Goal: Task Accomplishment & Management: Manage account settings

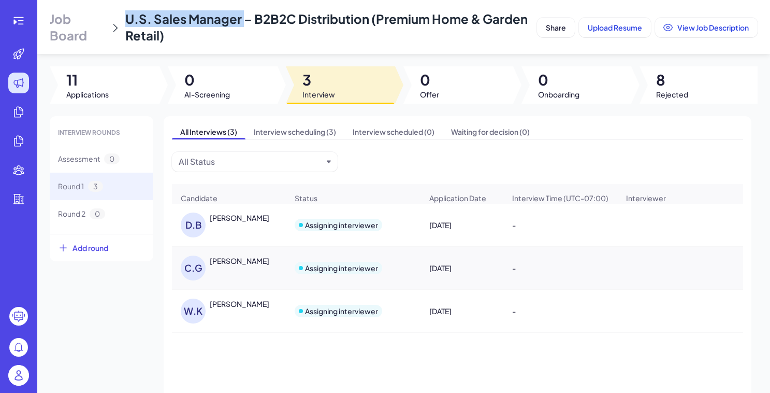
click at [13, 383] on img at bounding box center [18, 375] width 21 height 21
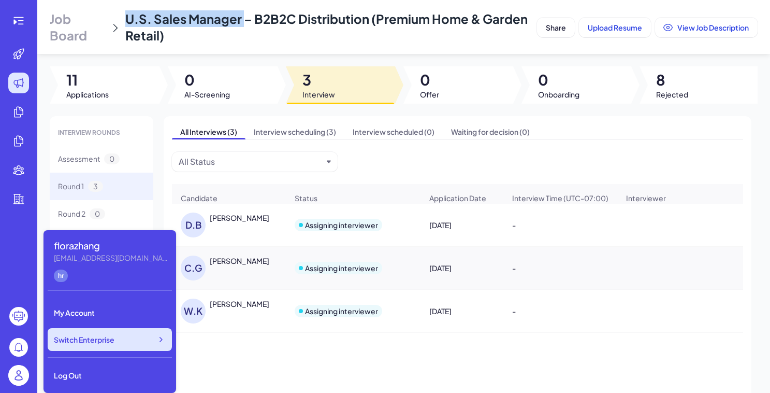
click at [122, 334] on div "Switch Enterprise" at bounding box center [110, 339] width 124 height 23
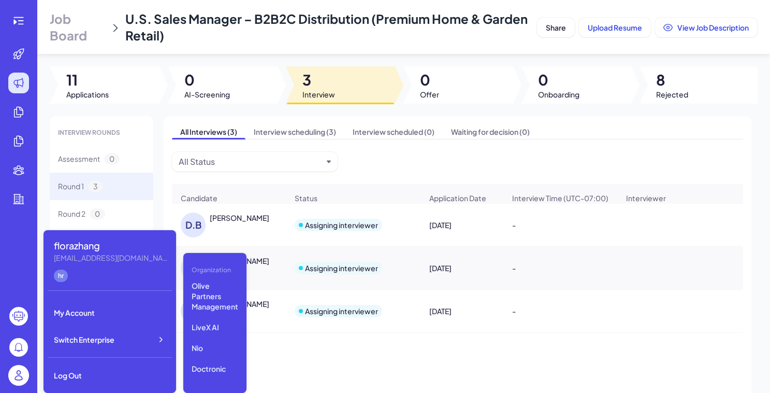
scroll to position [132, 0]
click at [251, 213] on div "D.B Diane Blakely" at bounding box center [228, 224] width 113 height 41
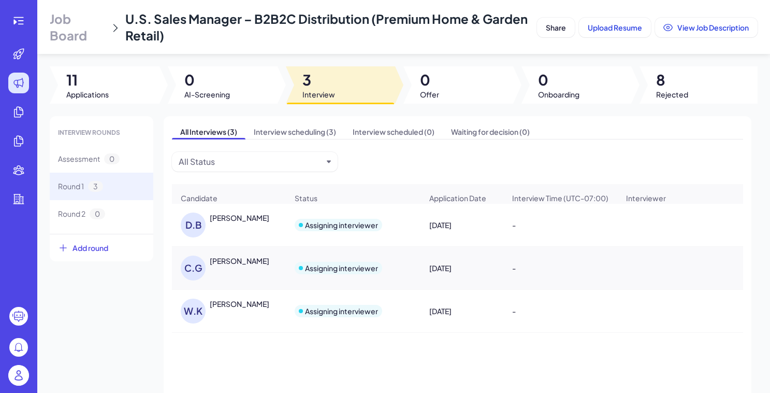
click at [19, 371] on img at bounding box center [18, 375] width 21 height 21
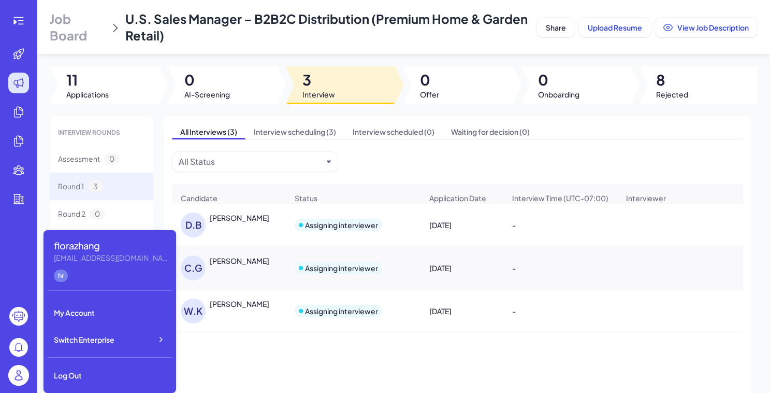
click at [244, 222] on div "Diane Blakely" at bounding box center [240, 217] width 60 height 10
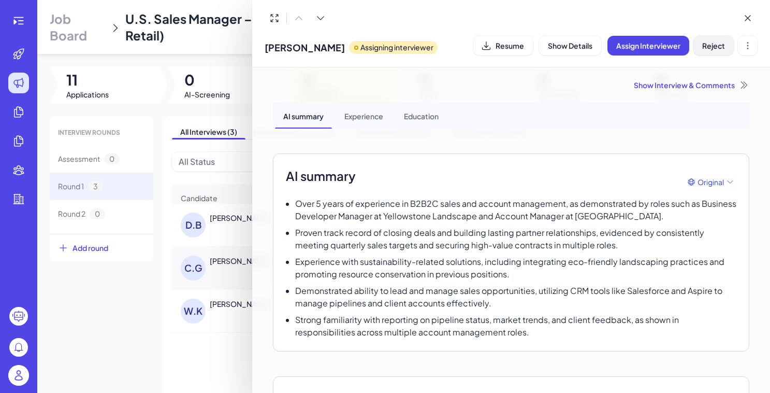
click at [720, 45] on span "Reject" at bounding box center [713, 45] width 23 height 9
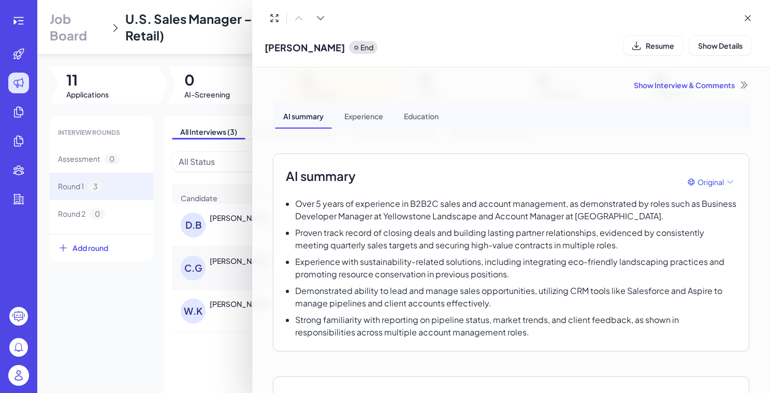
click at [206, 56] on div at bounding box center [385, 196] width 770 height 393
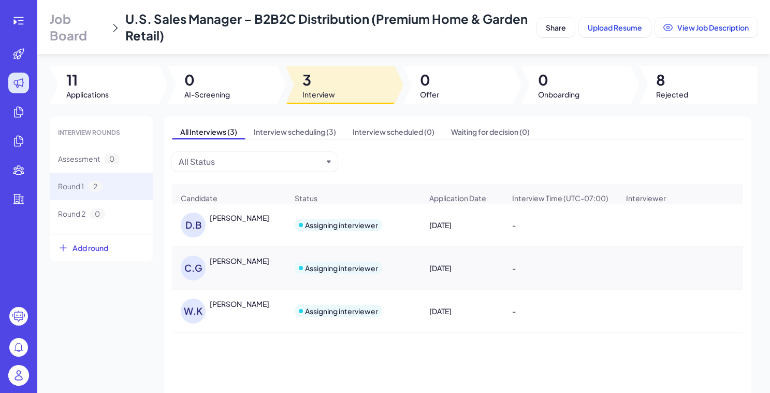
click at [18, 387] on div at bounding box center [18, 377] width 21 height 24
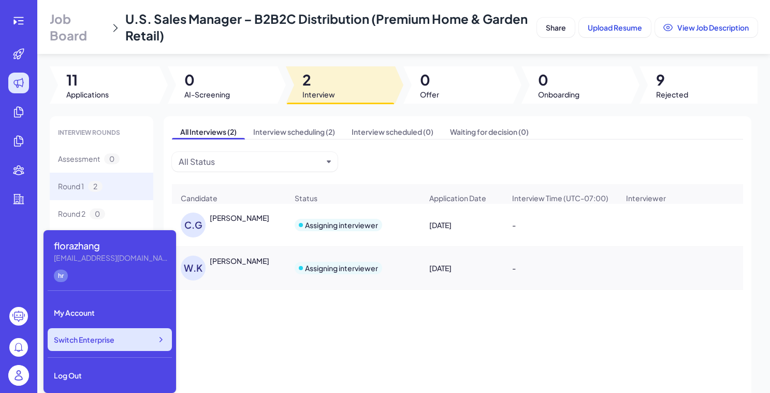
click at [131, 338] on div "Switch Enterprise" at bounding box center [110, 339] width 124 height 23
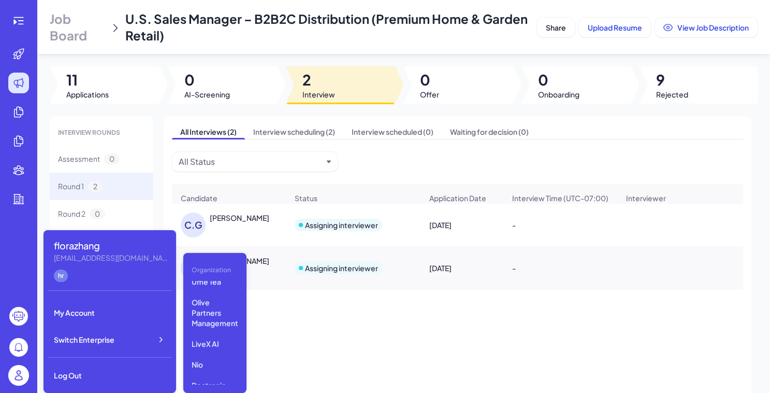
scroll to position [113, 0]
click at [204, 336] on p "LiveX AI" at bounding box center [215, 343] width 55 height 19
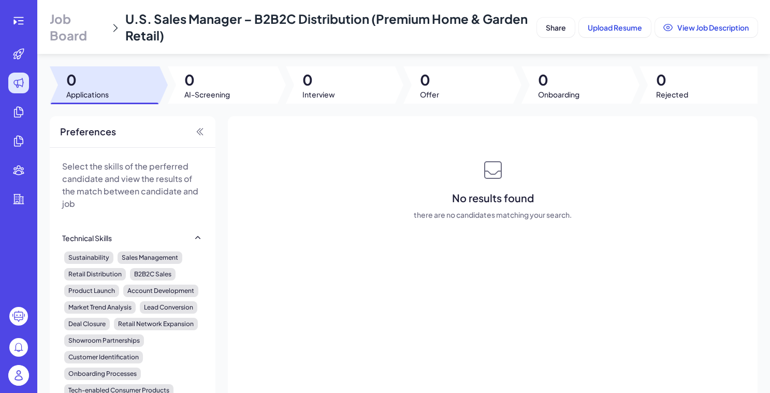
click at [85, 31] on span "Job Board" at bounding box center [78, 26] width 56 height 33
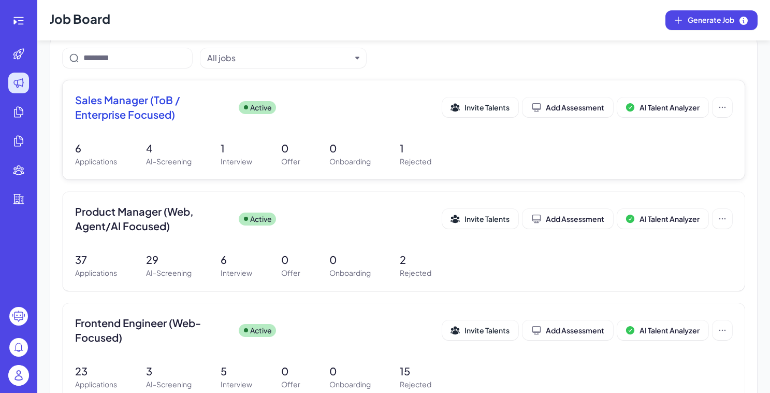
scroll to position [94, 0]
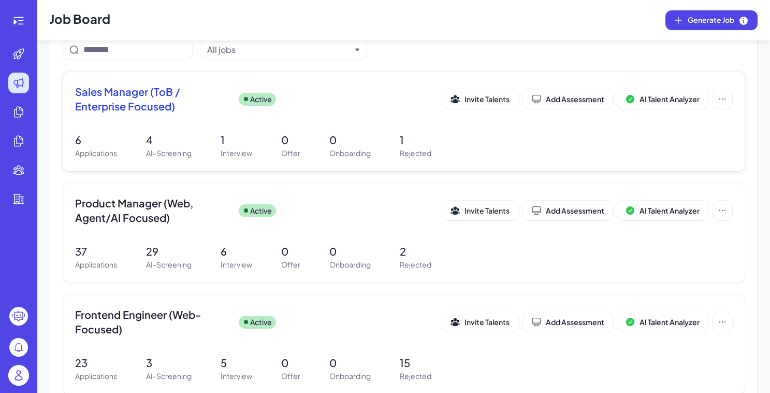
click at [239, 225] on div "Product Manager (Web, Agent/AI Focused) Active Invite Talents Add Assessment AI…" at bounding box center [403, 213] width 657 height 35
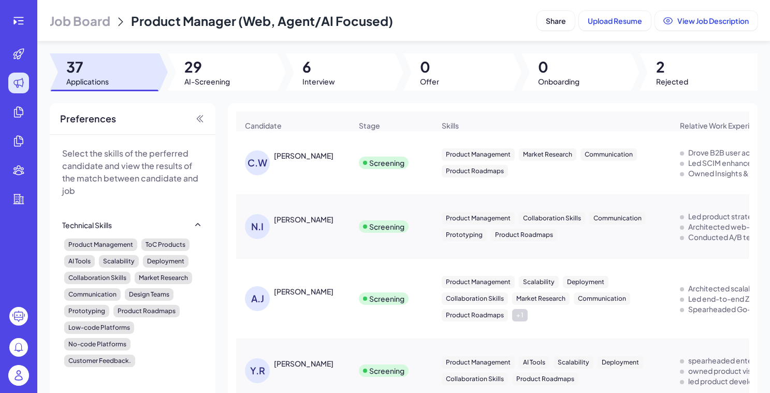
click at [319, 99] on div "Job Board Product Manager (Web, Agent/AI Focused) Share Upload Resume View Job …" at bounding box center [403, 196] width 733 height 393
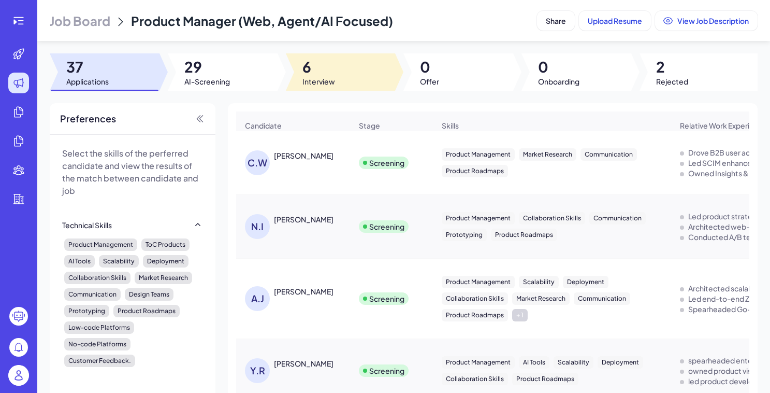
click at [320, 89] on div at bounding box center [341, 71] width 110 height 37
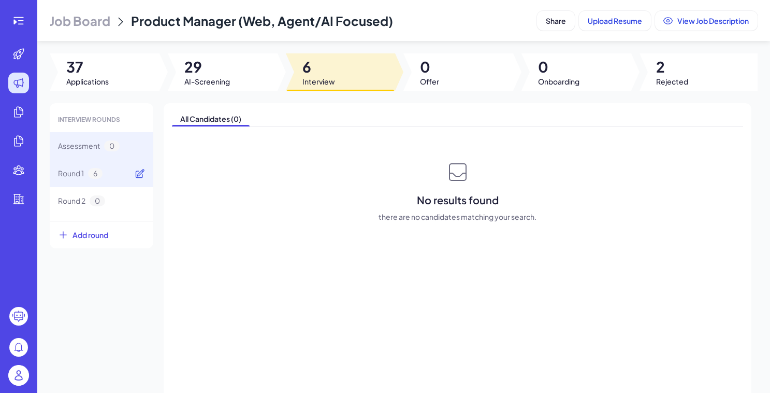
click at [138, 169] on icon at bounding box center [140, 173] width 10 height 10
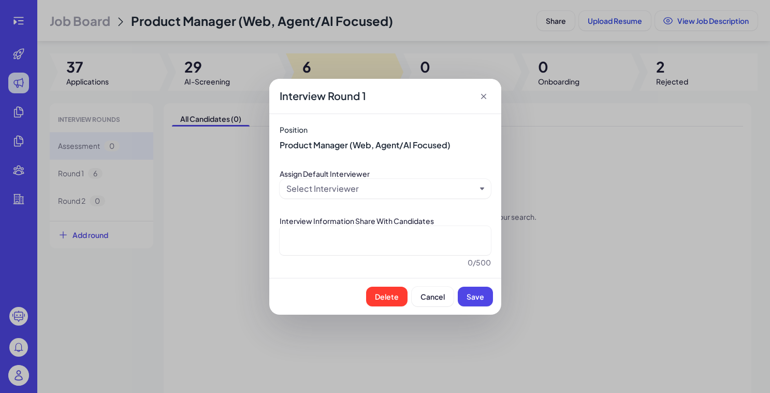
click at [485, 98] on icon at bounding box center [484, 96] width 10 height 10
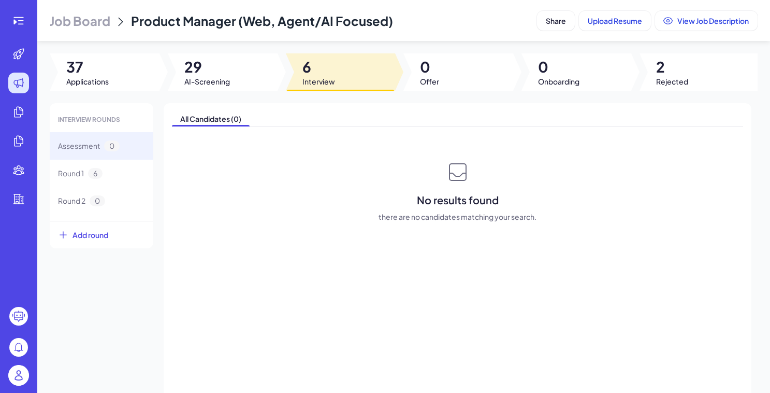
click at [94, 17] on span "Job Board" at bounding box center [80, 20] width 61 height 17
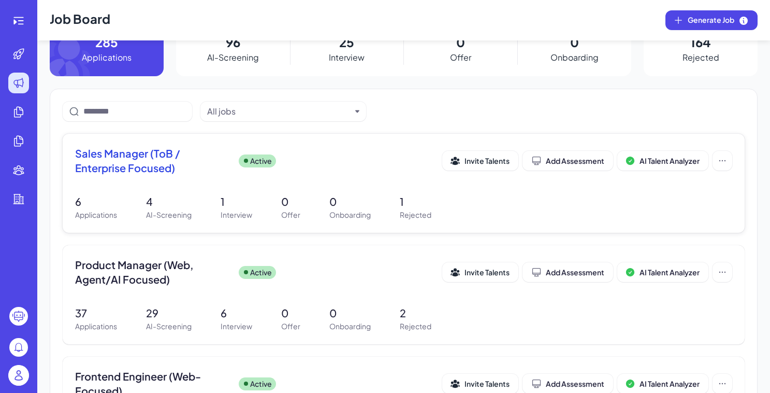
scroll to position [33, 0]
click at [222, 200] on p "1" at bounding box center [237, 201] width 32 height 16
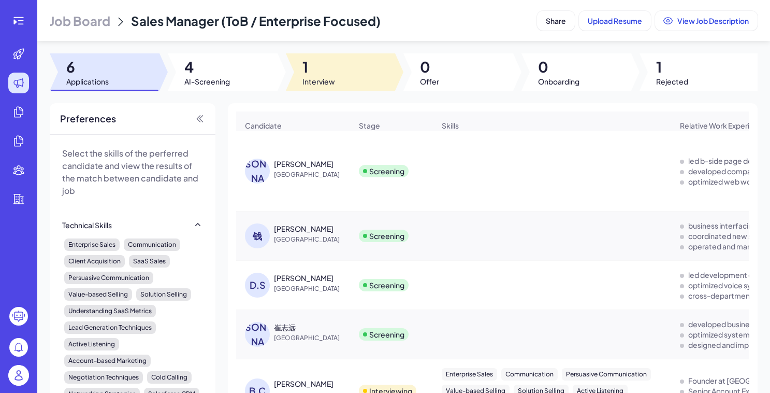
click at [320, 71] on span "1" at bounding box center [319, 66] width 33 height 19
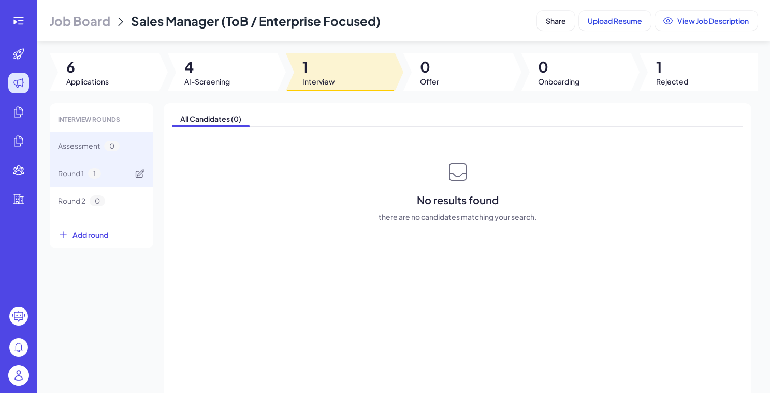
click at [98, 175] on span "1" at bounding box center [94, 173] width 13 height 11
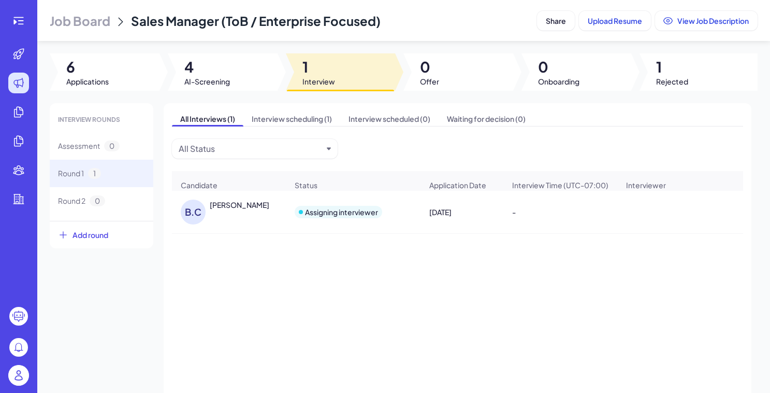
click at [204, 215] on div "B.C" at bounding box center [193, 211] width 25 height 25
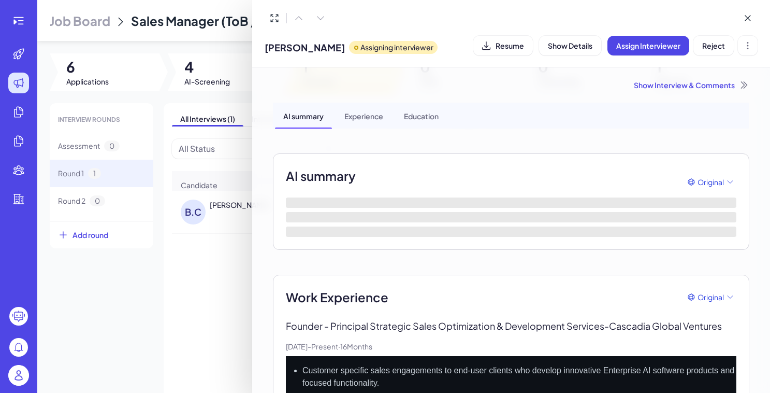
click at [289, 45] on span "Brett Chapman" at bounding box center [305, 47] width 80 height 14
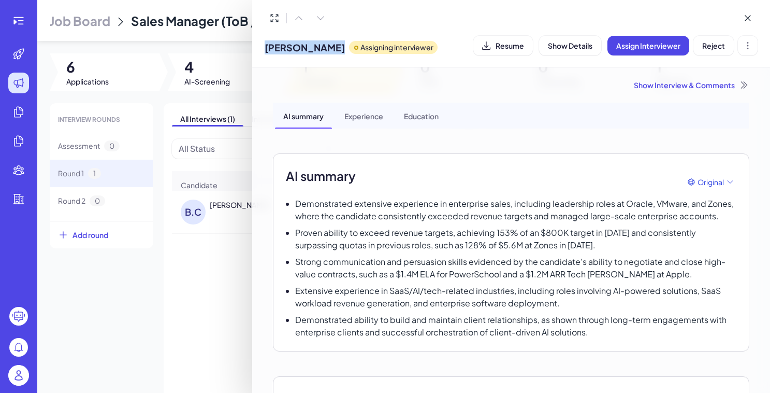
click at [289, 45] on span "Brett Chapman" at bounding box center [305, 47] width 80 height 14
copy span "Brett Chapman"
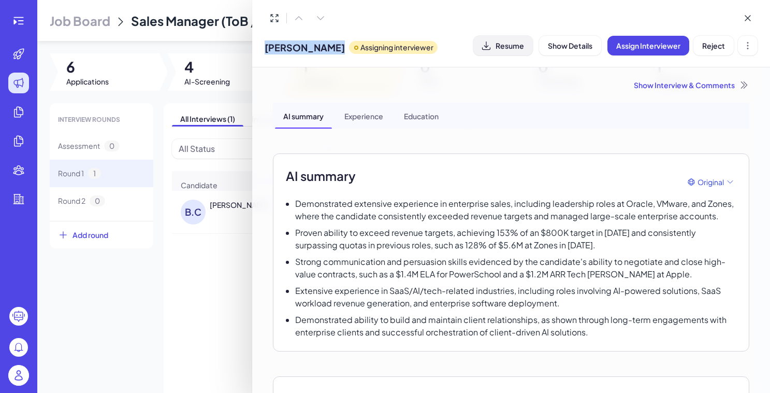
click at [519, 47] on span "Resume" at bounding box center [510, 45] width 28 height 9
click at [693, 87] on div "Show Interview & Comments" at bounding box center [511, 85] width 477 height 10
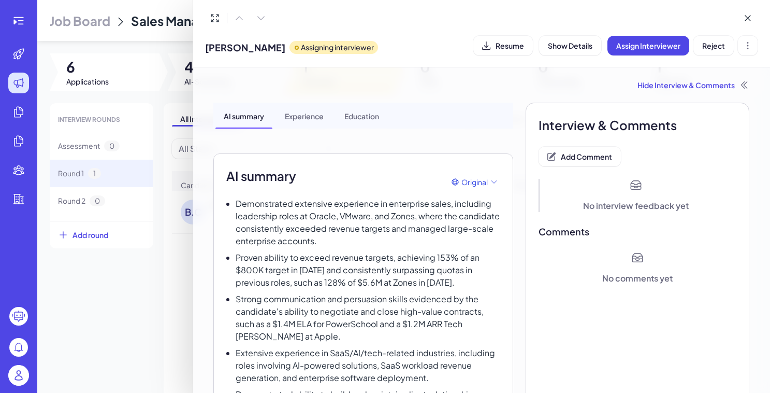
click at [574, 160] on span "Add Comment" at bounding box center [586, 156] width 51 height 9
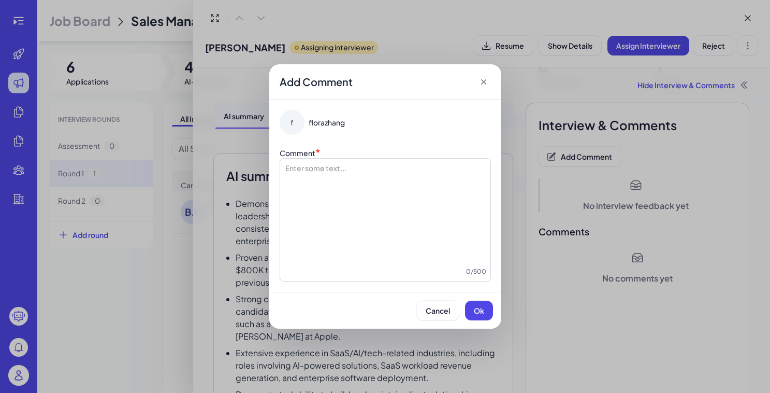
click at [349, 213] on div at bounding box center [385, 215] width 202 height 104
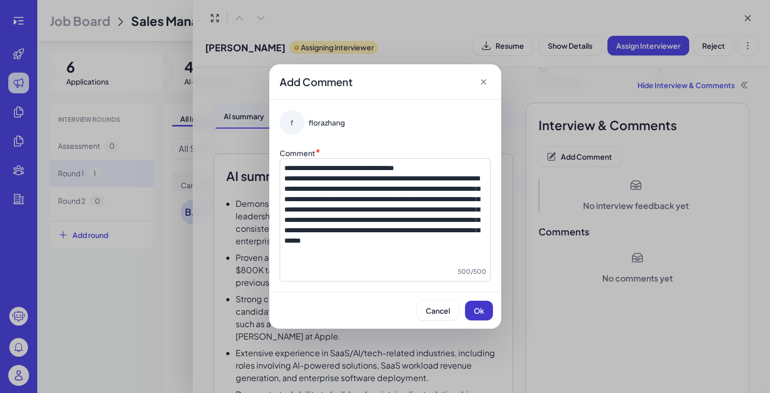
click at [479, 314] on span "Ok" at bounding box center [479, 310] width 10 height 9
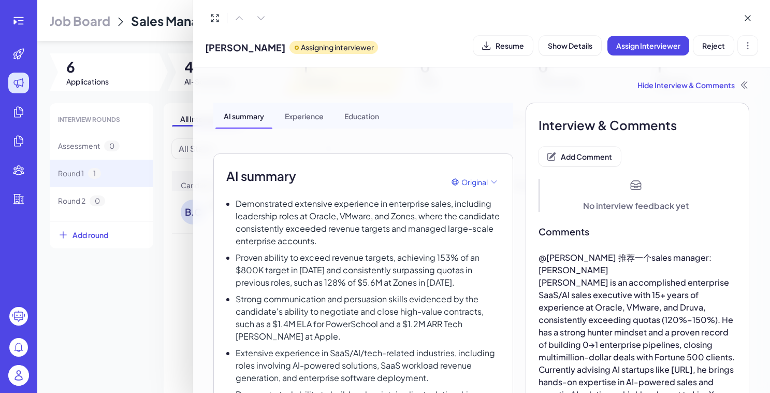
click at [157, 318] on div at bounding box center [385, 196] width 770 height 393
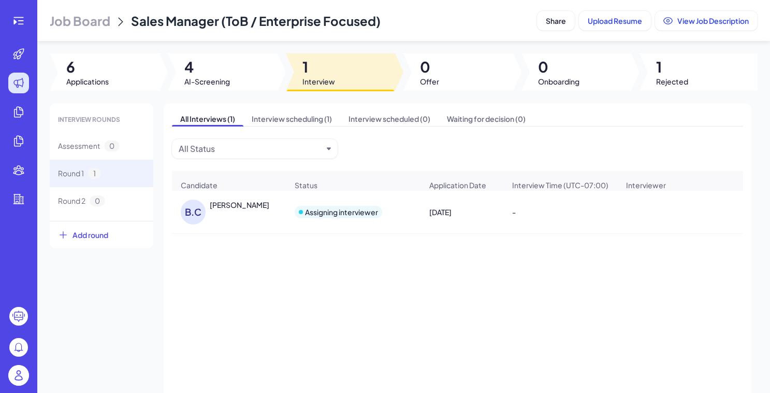
click at [93, 24] on span "Job Board" at bounding box center [80, 20] width 61 height 17
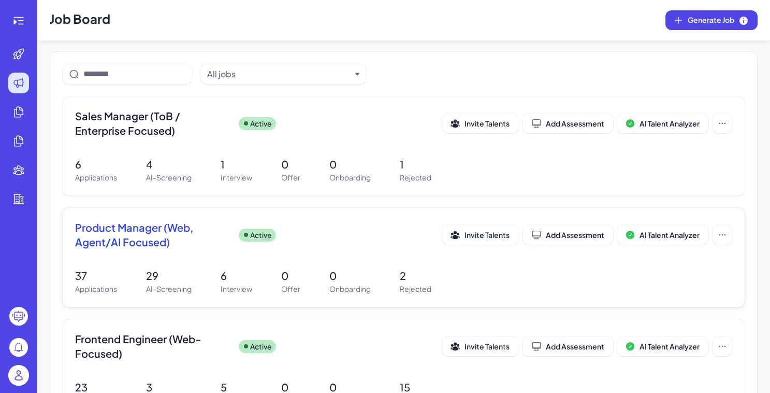
scroll to position [79, 0]
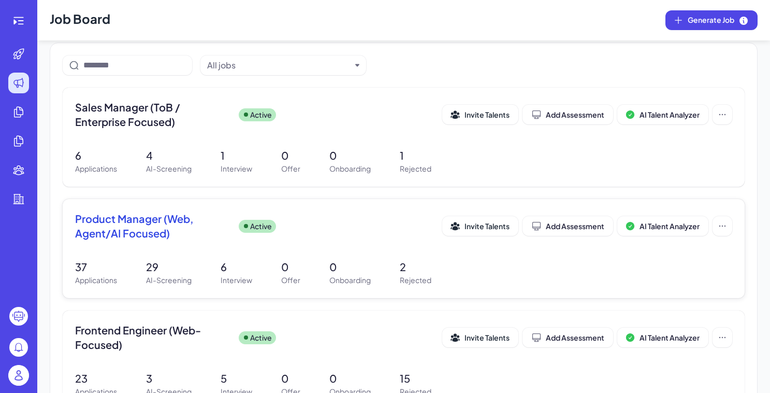
click at [226, 269] on p "6" at bounding box center [237, 267] width 32 height 16
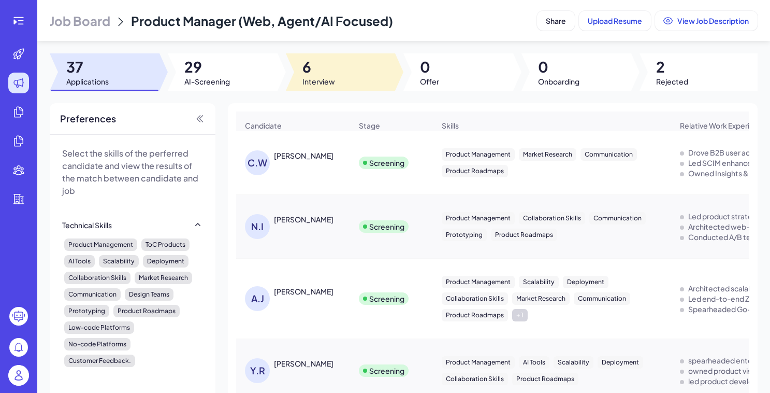
click at [336, 70] on div at bounding box center [341, 71] width 110 height 37
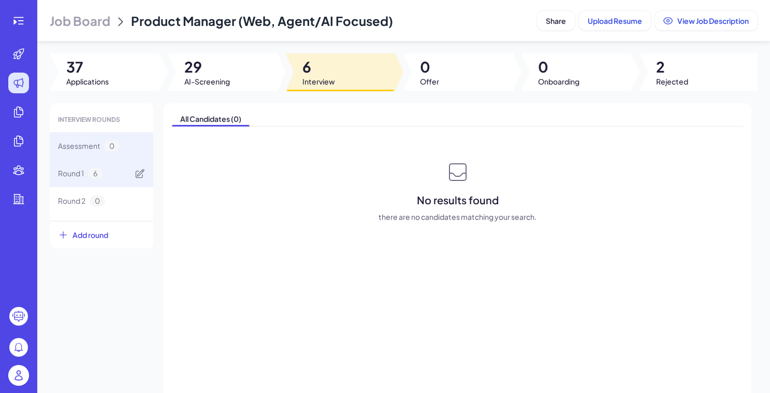
click at [72, 174] on span "Round 1" at bounding box center [71, 173] width 26 height 11
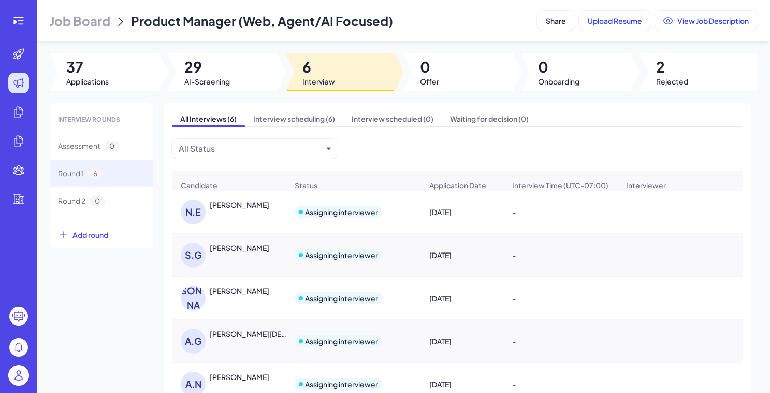
click at [229, 210] on div "Naveen Elango" at bounding box center [240, 204] width 60 height 10
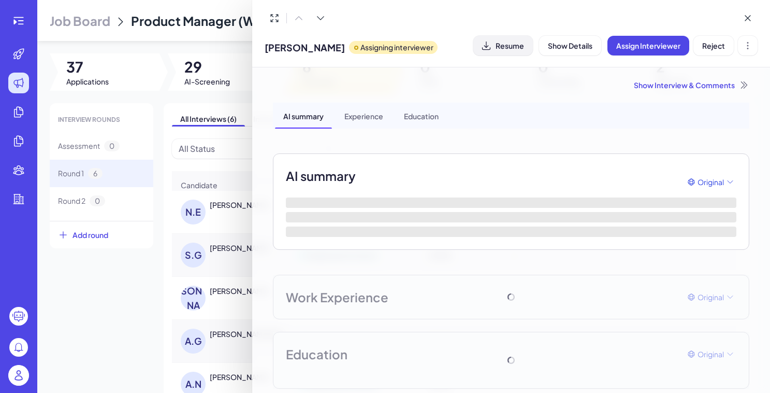
click at [512, 51] on button "Resume" at bounding box center [503, 46] width 60 height 20
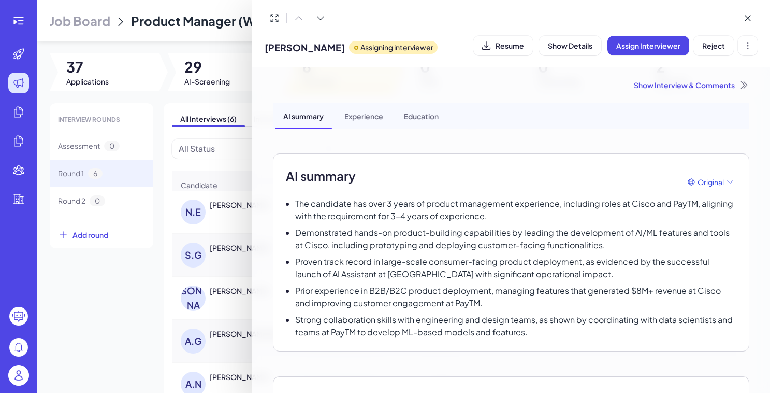
click at [102, 293] on div at bounding box center [385, 196] width 770 height 393
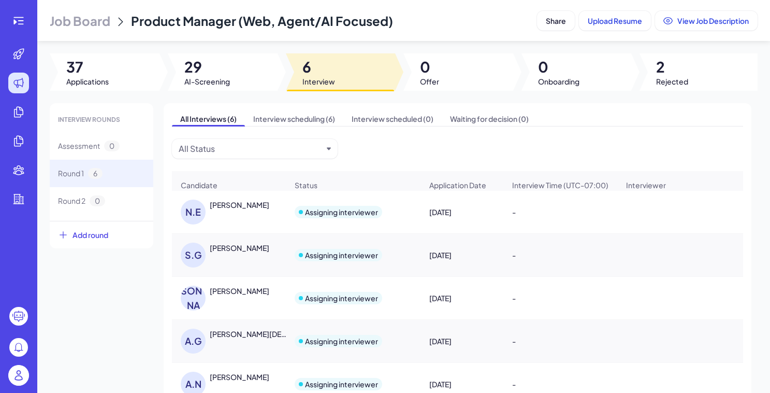
click at [235, 253] on div "Snigdha Gupta" at bounding box center [240, 247] width 60 height 10
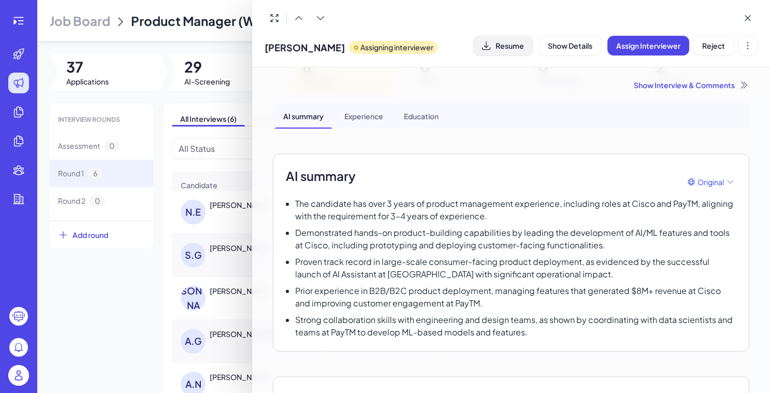
click at [500, 38] on button "Resume" at bounding box center [503, 46] width 60 height 20
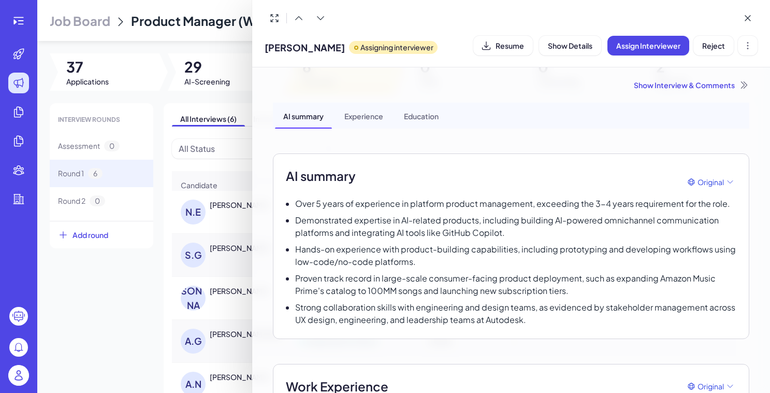
click at [81, 292] on div at bounding box center [385, 196] width 770 height 393
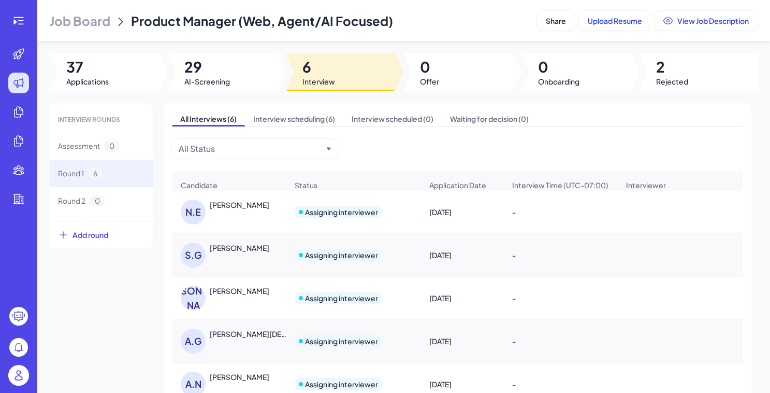
click at [232, 296] on div "JATIN BODARA" at bounding box center [240, 290] width 60 height 10
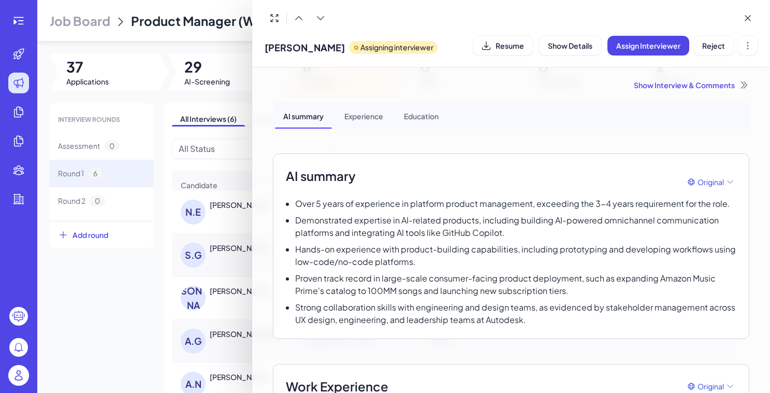
click at [515, 41] on span "Resume" at bounding box center [510, 45] width 28 height 9
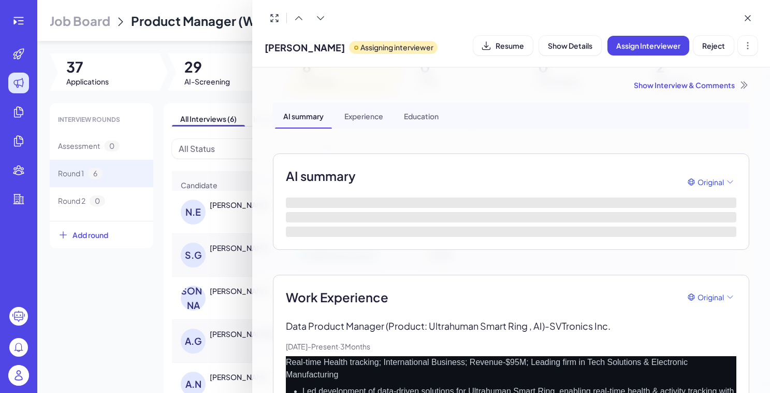
click at [137, 310] on div at bounding box center [385, 196] width 770 height 393
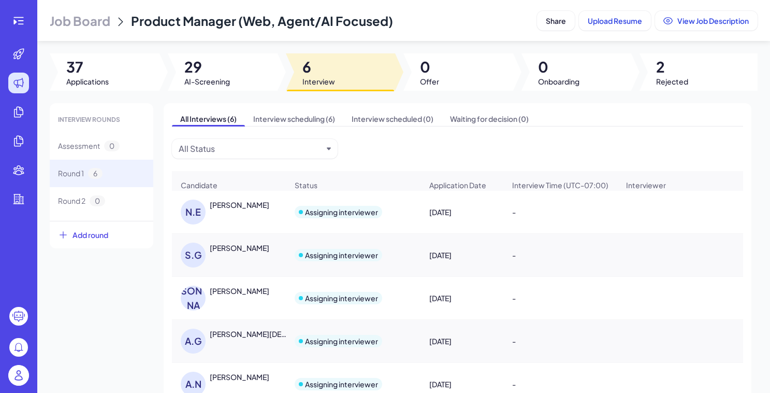
click at [250, 336] on div "APOORVA GURURAJA" at bounding box center [248, 333] width 77 height 10
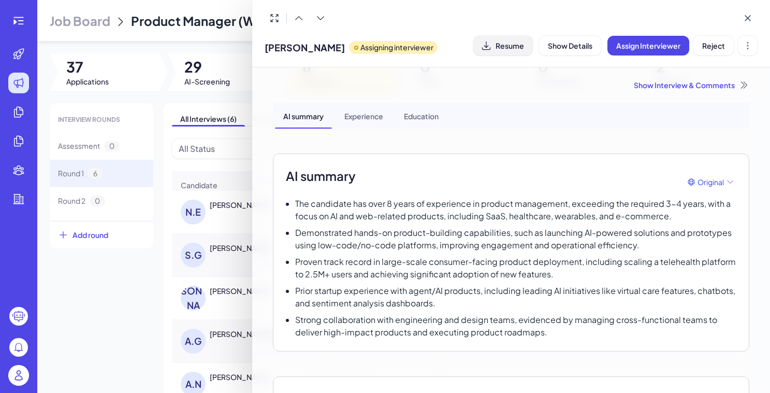
click at [519, 49] on span "Resume" at bounding box center [510, 45] width 28 height 9
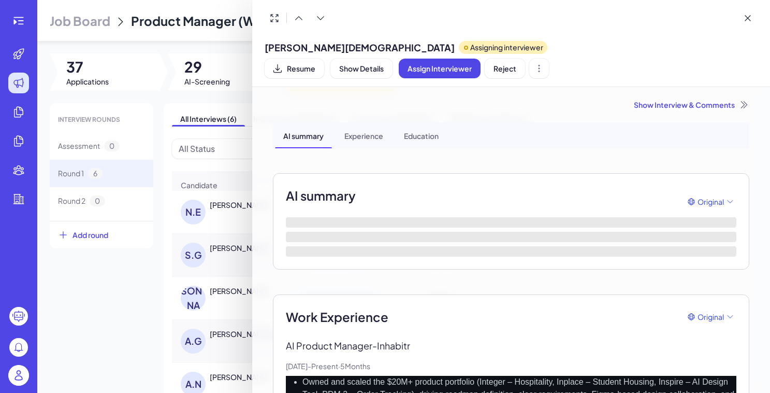
click at [138, 286] on div at bounding box center [385, 196] width 770 height 393
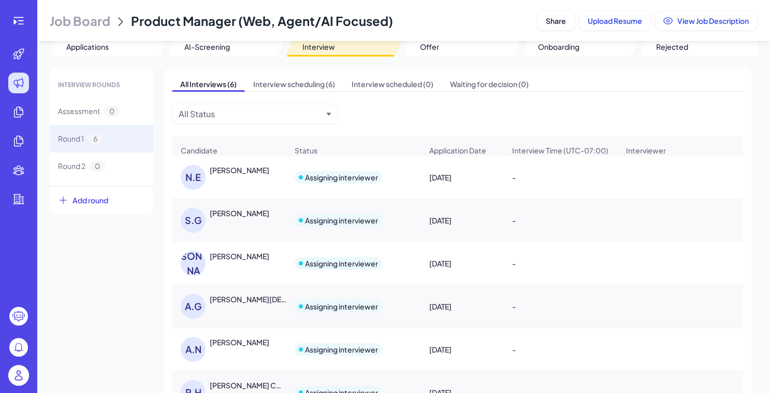
scroll to position [41, 0]
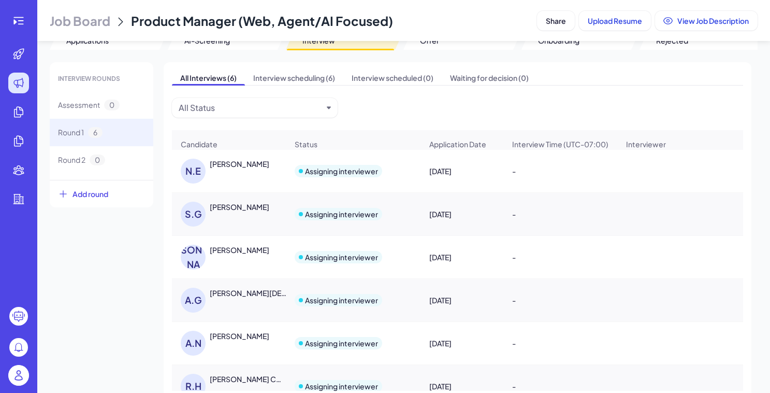
click at [236, 337] on div "Ajay Nichani" at bounding box center [240, 335] width 60 height 10
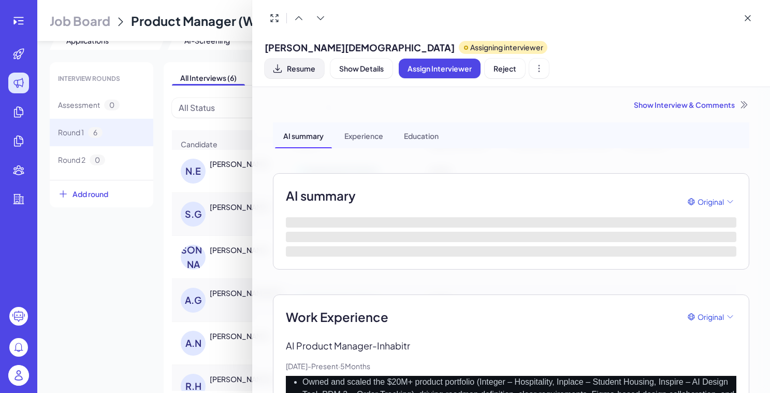
click at [315, 64] on span "Resume" at bounding box center [301, 68] width 28 height 9
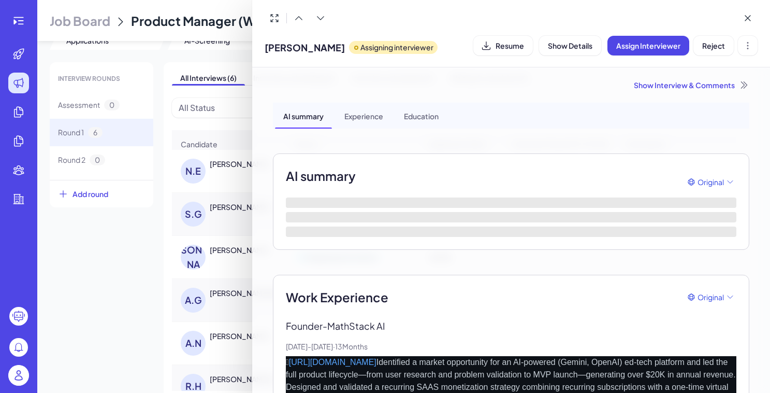
click at [97, 315] on div at bounding box center [385, 196] width 770 height 393
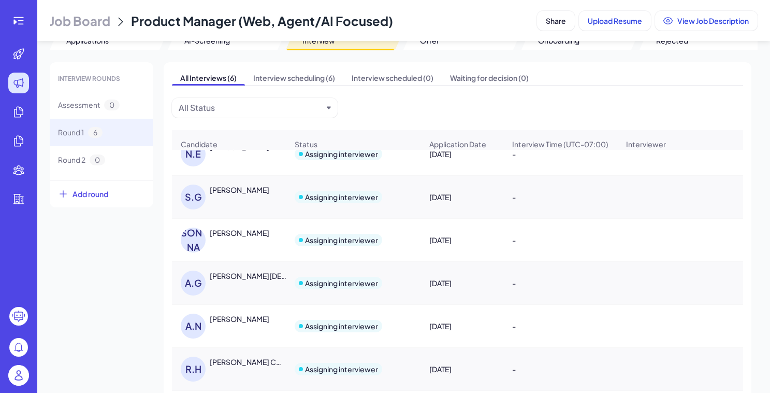
scroll to position [23, 0]
click at [256, 365] on div "REBECCA H. CO-YANG" at bounding box center [248, 361] width 77 height 10
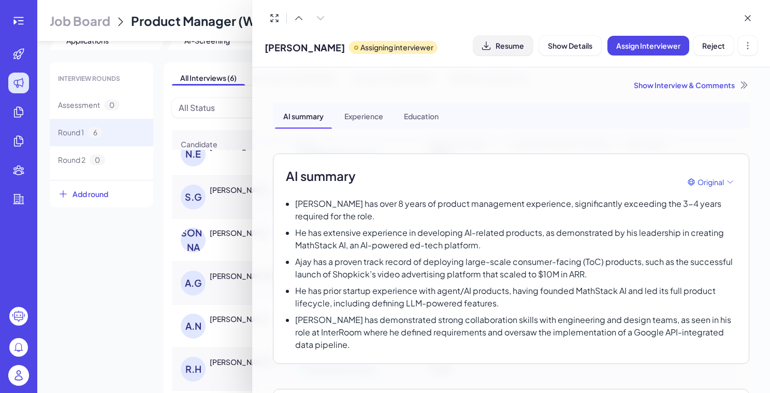
click at [524, 46] on button "Resume" at bounding box center [503, 46] width 60 height 20
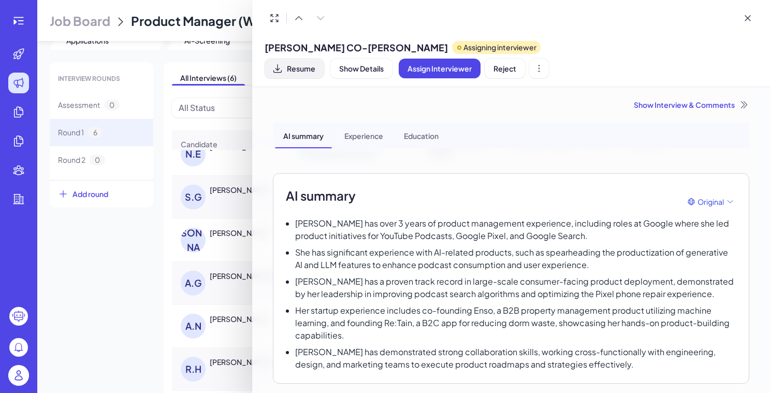
click at [315, 64] on span "Resume" at bounding box center [301, 68] width 28 height 9
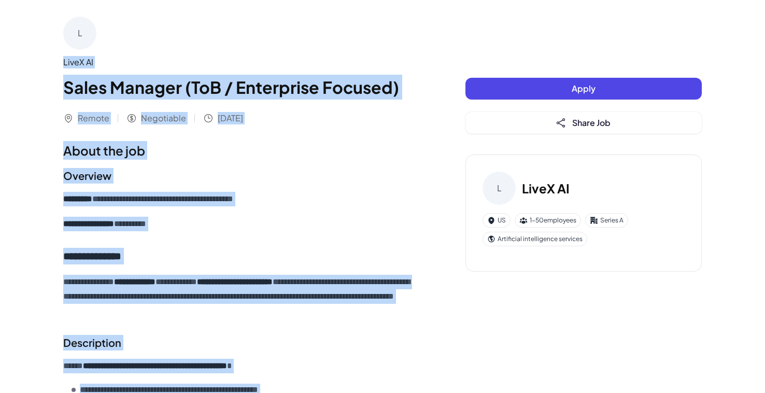
drag, startPoint x: 269, startPoint y: 224, endPoint x: 61, endPoint y: 64, distance: 262.2
click at [61, 64] on div "**********" at bounding box center [382, 338] width 663 height 677
copy div "**********"
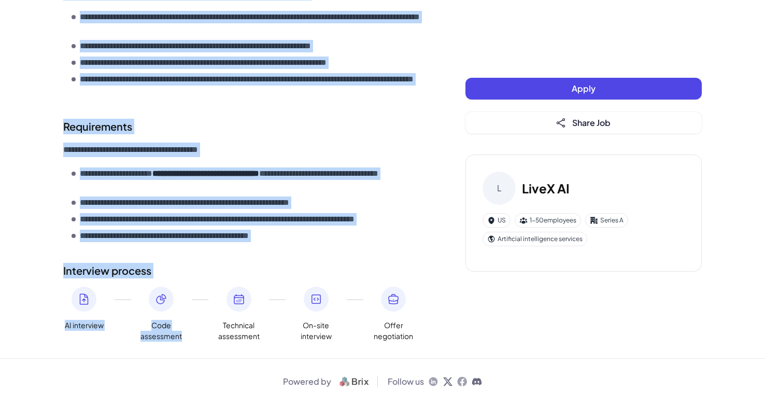
scroll to position [384, 0]
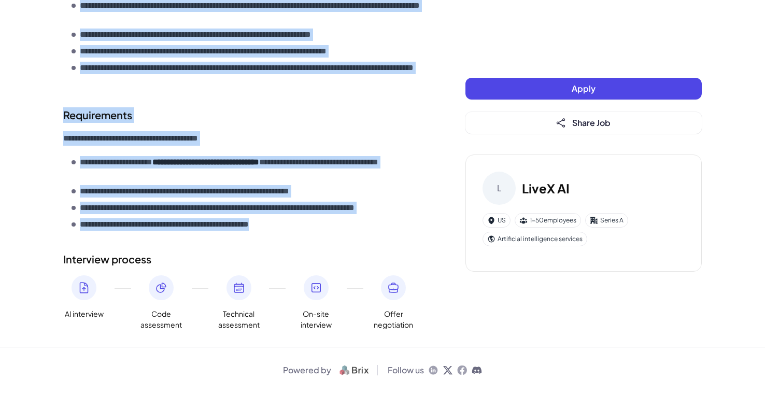
drag, startPoint x: 61, startPoint y: 66, endPoint x: 292, endPoint y: 220, distance: 278.3
copy div "**********"
